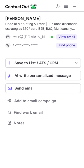
scroll to position [119, 84]
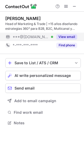
click at [64, 35] on button "View email" at bounding box center [66, 36] width 21 height 5
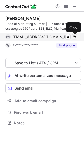
click at [74, 36] on span at bounding box center [74, 37] width 4 height 4
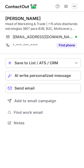
click at [74, 8] on span at bounding box center [74, 6] width 4 height 4
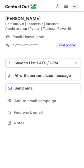
click at [74, 5] on span at bounding box center [74, 6] width 4 height 4
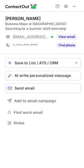
scroll to position [119, 84]
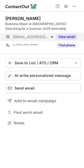
click at [68, 36] on button "View email" at bounding box center [66, 36] width 21 height 5
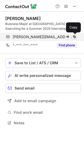
click at [73, 34] on button at bounding box center [73, 36] width 5 height 5
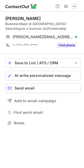
click at [73, 8] on span at bounding box center [74, 6] width 4 height 4
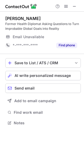
scroll to position [119, 84]
click at [74, 4] on span at bounding box center [74, 6] width 4 height 4
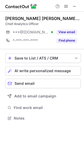
scroll to position [114, 84]
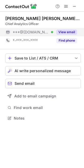
click at [66, 32] on button "View email" at bounding box center [66, 31] width 21 height 5
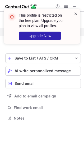
click at [75, 13] on span at bounding box center [75, 13] width 4 height 5
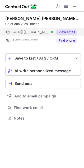
click at [59, 30] on button "View email" at bounding box center [66, 31] width 21 height 5
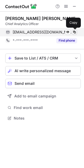
click at [75, 31] on span at bounding box center [74, 32] width 4 height 4
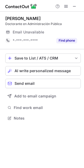
scroll to position [114, 84]
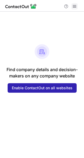
click at [73, 6] on span at bounding box center [75, 6] width 4 height 4
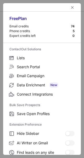
scroll to position [61, 0]
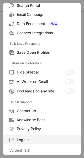
click at [18, 141] on span "Logout" at bounding box center [46, 139] width 58 height 5
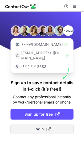
click at [34, 126] on span "Login" at bounding box center [42, 128] width 17 height 5
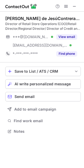
scroll to position [127, 84]
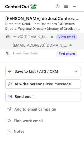
click at [59, 34] on button "View email" at bounding box center [66, 36] width 21 height 5
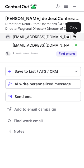
click at [75, 35] on span at bounding box center [74, 37] width 4 height 4
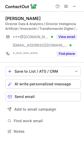
scroll to position [127, 84]
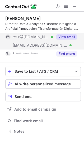
click at [73, 36] on button "View email" at bounding box center [66, 36] width 21 height 5
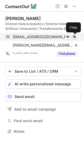
click at [75, 35] on span at bounding box center [74, 37] width 4 height 4
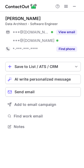
scroll to position [123, 84]
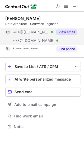
click at [64, 31] on button "View email" at bounding box center [66, 31] width 21 height 5
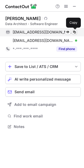
click at [74, 32] on span at bounding box center [74, 32] width 4 height 4
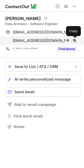
click at [75, 39] on span at bounding box center [74, 40] width 4 height 4
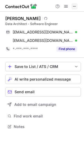
click at [75, 8] on span at bounding box center [74, 6] width 4 height 4
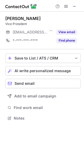
scroll to position [114, 84]
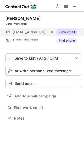
click at [59, 31] on button "View email" at bounding box center [66, 31] width 21 height 5
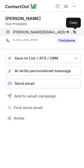
click at [74, 31] on span at bounding box center [74, 32] width 4 height 4
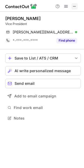
click at [73, 6] on span at bounding box center [74, 6] width 4 height 4
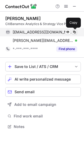
click at [72, 32] on span at bounding box center [74, 32] width 4 height 4
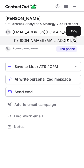
click at [74, 38] on span at bounding box center [74, 40] width 4 height 4
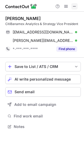
click at [75, 8] on span at bounding box center [74, 6] width 4 height 4
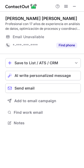
scroll to position [119, 84]
click at [72, 4] on span at bounding box center [74, 6] width 4 height 4
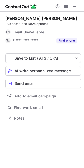
scroll to position [114, 84]
click at [74, 7] on span at bounding box center [74, 6] width 4 height 4
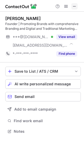
scroll to position [127, 84]
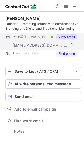
click at [62, 37] on button "View email" at bounding box center [66, 36] width 21 height 5
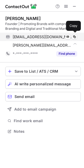
click at [71, 38] on div "sergioplata0928@gmail.com Verified" at bounding box center [45, 36] width 64 height 5
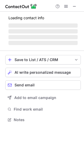
scroll to position [114, 84]
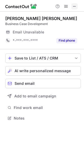
click at [72, 5] on span at bounding box center [74, 6] width 4 height 4
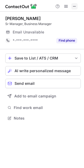
click at [76, 8] on span at bounding box center [74, 6] width 4 height 4
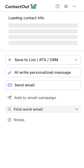
scroll to position [127, 84]
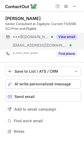
click at [66, 38] on button "View email" at bounding box center [66, 36] width 21 height 5
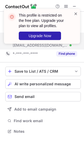
click at [75, 12] on span at bounding box center [75, 13] width 4 height 5
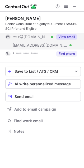
click at [68, 38] on button "View email" at bounding box center [66, 36] width 21 height 5
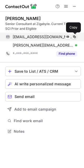
click at [75, 35] on span at bounding box center [74, 37] width 4 height 4
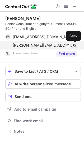
click at [75, 43] on button at bounding box center [73, 45] width 5 height 5
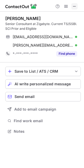
click at [76, 6] on span at bounding box center [74, 6] width 4 height 4
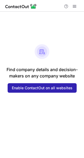
click at [75, 8] on span at bounding box center [75, 6] width 4 height 4
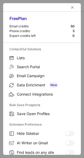
scroll to position [81, 0]
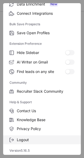
click at [38, 141] on span "Logout" at bounding box center [46, 139] width 58 height 5
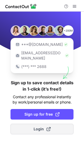
click at [43, 126] on span "Login" at bounding box center [42, 128] width 17 height 5
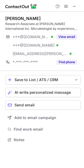
scroll to position [136, 84]
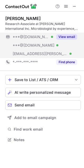
click at [63, 35] on button "View email" at bounding box center [66, 36] width 21 height 5
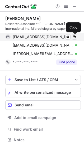
click at [73, 35] on span at bounding box center [74, 37] width 4 height 4
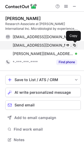
click at [76, 44] on button at bounding box center [73, 45] width 5 height 5
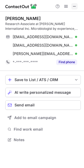
click at [75, 7] on span at bounding box center [74, 6] width 4 height 4
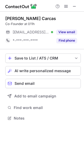
scroll to position [114, 84]
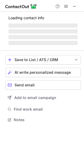
scroll to position [123, 84]
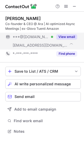
scroll to position [127, 84]
click at [73, 35] on button "View email" at bounding box center [66, 36] width 21 height 5
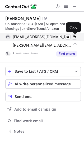
click at [74, 36] on span at bounding box center [74, 37] width 4 height 4
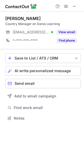
scroll to position [114, 84]
click at [73, 8] on span at bounding box center [74, 6] width 4 height 4
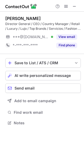
scroll to position [119, 84]
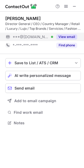
click at [67, 34] on button "View email" at bounding box center [66, 36] width 21 height 5
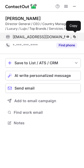
click at [73, 33] on div "[EMAIL_ADDRESS][DOMAIN_NAME] Verified Send email Copy" at bounding box center [40, 37] width 71 height 8
